Goal: Task Accomplishment & Management: Manage account settings

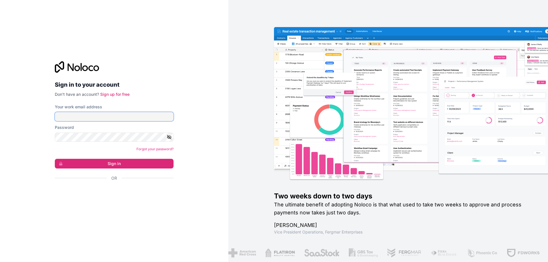
click at [126, 116] on input "Your work email address" at bounding box center [114, 116] width 119 height 9
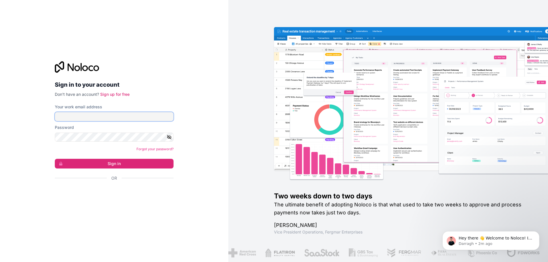
click at [126, 115] on input "Your work email address" at bounding box center [114, 116] width 119 height 9
type input "regnier.antoine@caramail.fr"
click at [84, 132] on div "Password" at bounding box center [114, 133] width 119 height 17
click at [55, 159] on button "Sign in" at bounding box center [114, 164] width 119 height 10
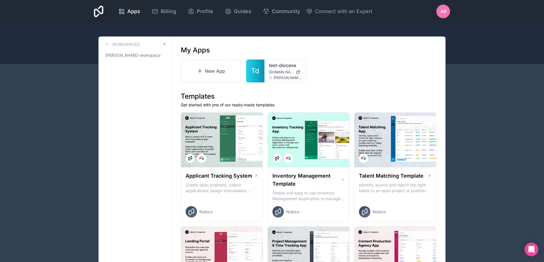
click at [439, 10] on div "AR" at bounding box center [443, 12] width 14 height 14
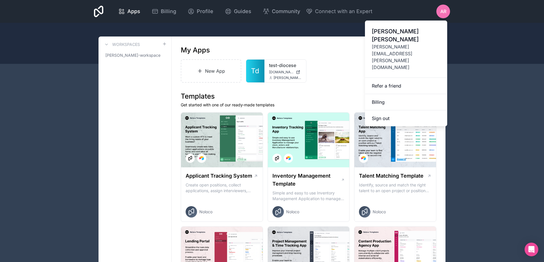
click at [332, 50] on div "My Apps" at bounding box center [308, 50] width 255 height 9
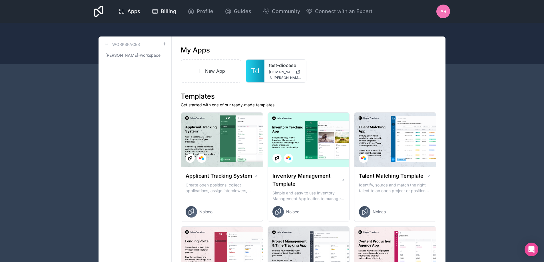
click at [170, 12] on span "Billing" at bounding box center [168, 11] width 15 height 8
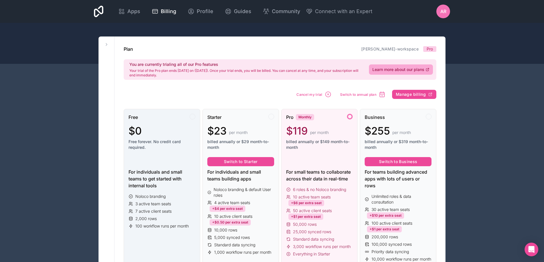
click at [154, 123] on div "Free $0 Free forever. No credit card required." at bounding box center [161, 134] width 67 height 41
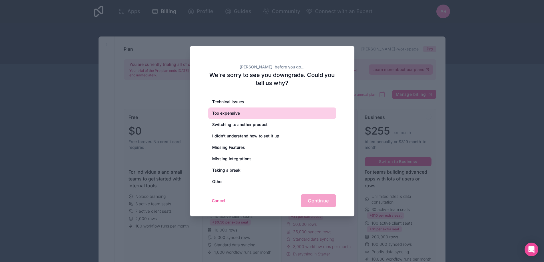
click at [243, 111] on div "Too expensive" at bounding box center [272, 113] width 128 height 11
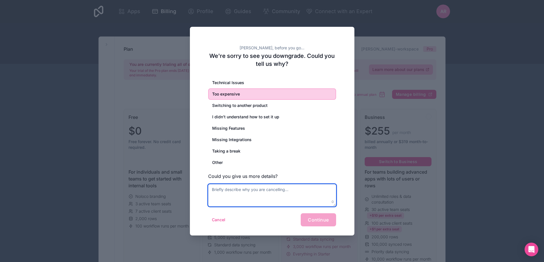
click at [273, 189] on textarea at bounding box center [272, 195] width 128 height 22
click at [271, 194] on textarea at bounding box center [272, 195] width 128 height 22
type textarea "i just want portail logger user and modification fields too expensive for that …"
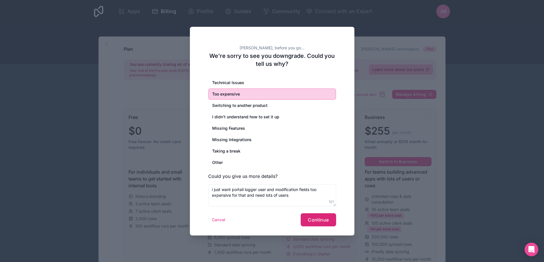
click at [323, 220] on span "Continue" at bounding box center [318, 220] width 21 height 6
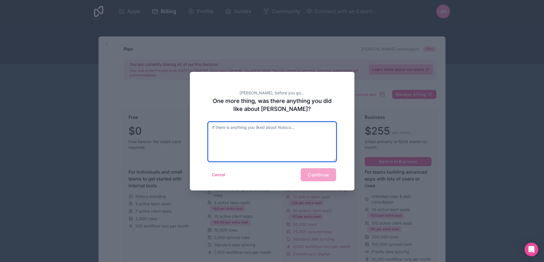
click at [298, 140] on textarea at bounding box center [272, 141] width 128 height 39
type textarea "interface"
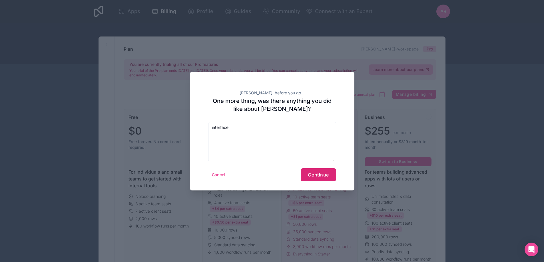
click at [314, 173] on span "Continue" at bounding box center [318, 175] width 21 height 6
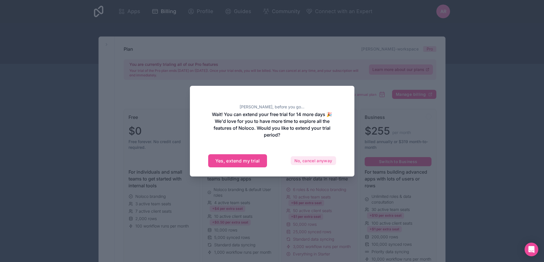
click at [309, 159] on button "No, cancel anyway" at bounding box center [312, 160] width 45 height 9
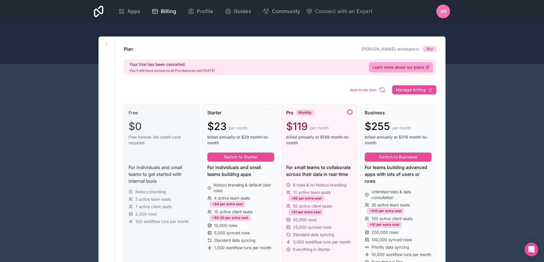
click at [176, 122] on div "$0" at bounding box center [161, 126] width 67 height 11
click at [245, 117] on div "Starter $23 per month billed annually or $29 month-to-month" at bounding box center [240, 129] width 67 height 41
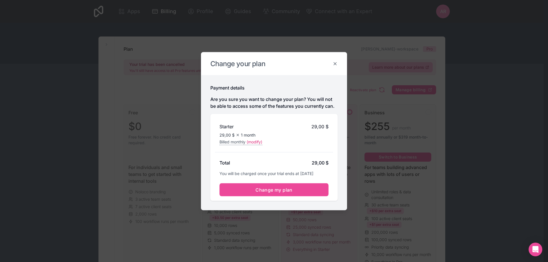
click at [334, 62] on icon at bounding box center [334, 63] width 5 height 5
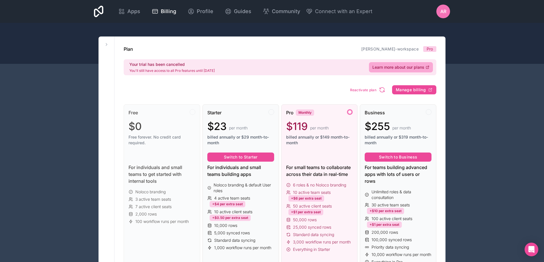
click at [445, 9] on span "AR" at bounding box center [443, 11] width 6 height 7
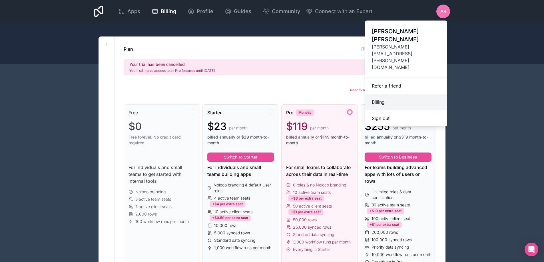
click at [385, 94] on link "Billing" at bounding box center [406, 102] width 82 height 16
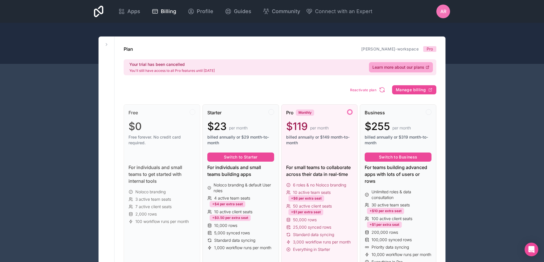
click at [95, 9] on icon at bounding box center [98, 11] width 9 height 11
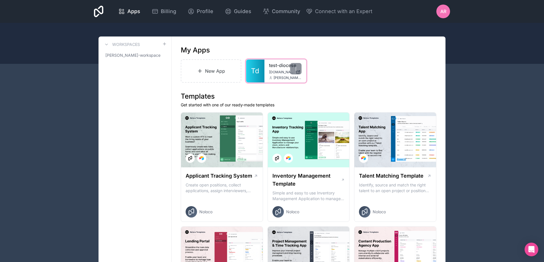
click at [271, 67] on link "test-diocese" at bounding box center [285, 65] width 33 height 7
